Goal: Use online tool/utility: Use online tool/utility

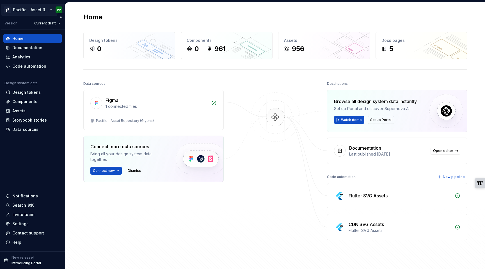
click at [47, 9] on html "Pacific - Asset Repository (Glyphs) PP Version Current draft Home Documentation…" at bounding box center [242, 134] width 485 height 269
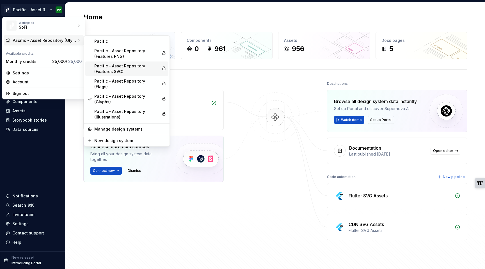
click at [116, 69] on div "Pacific - Asset Repository (Features SVG)" at bounding box center [126, 68] width 65 height 11
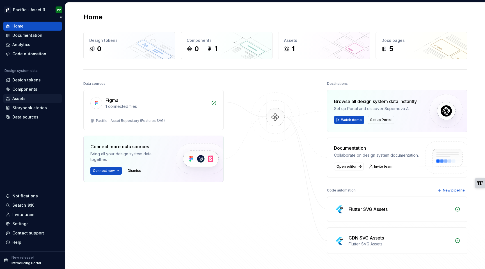
click at [25, 98] on div "Assets" at bounding box center [33, 99] width 54 height 6
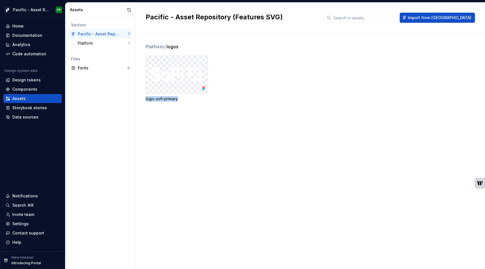
drag, startPoint x: 180, startPoint y: 99, endPoint x: 146, endPoint y: 100, distance: 34.5
click at [146, 100] on div "logo-sofi-primary" at bounding box center [177, 99] width 62 height 6
copy div "logo-sofi-primary"
click at [326, 219] on div "Platform / logos logo-sofi-primary" at bounding box center [315, 151] width 339 height 236
click at [229, 56] on div "logo-sofi-primary" at bounding box center [315, 79] width 339 height 46
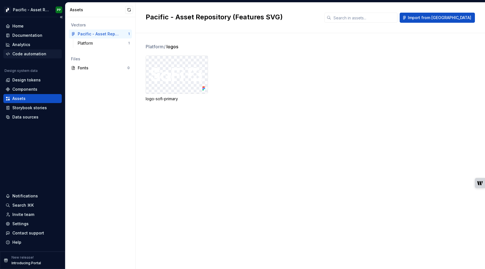
click at [33, 54] on div "Code automation" at bounding box center [29, 54] width 34 height 6
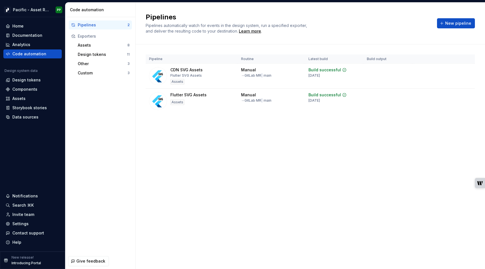
click at [355, 146] on div "Pipelines Pipelines automatically watch for events in the design system, run a …" at bounding box center [310, 136] width 349 height 266
click at [450, 70] on span "Run" at bounding box center [452, 71] width 8 height 6
click at [451, 96] on span "Run" at bounding box center [452, 96] width 8 height 6
click at [447, 156] on div "Pipelines Pipelines automatically watch for events in the design system, run a …" at bounding box center [310, 136] width 349 height 266
click at [218, 143] on div "Pipelines Pipelines automatically watch for events in the design system, run a …" at bounding box center [310, 136] width 349 height 266
